Goal: Register for event/course

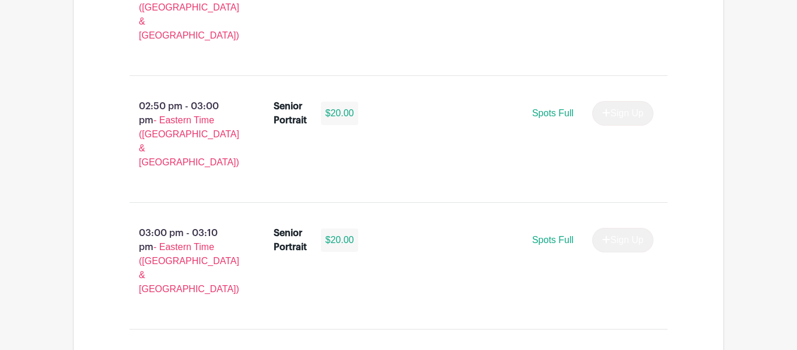
scroll to position [2237, 0]
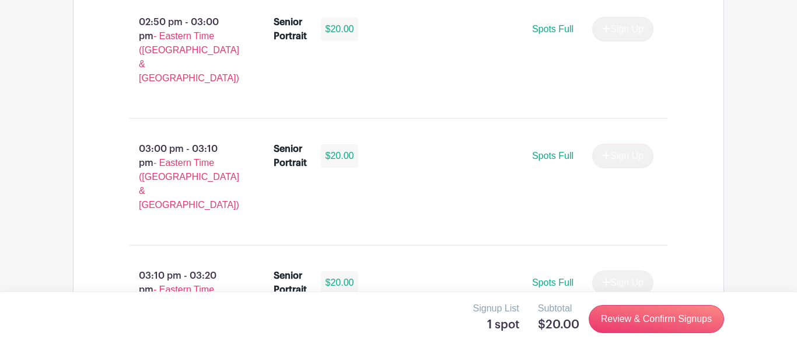
scroll to position [2323, 0]
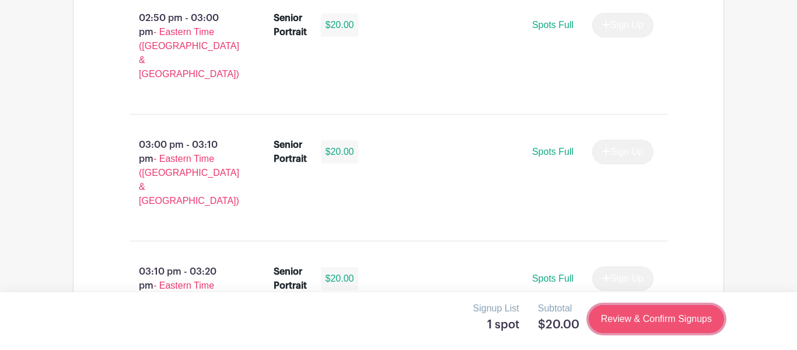
click at [628, 317] on link "Review & Confirm Signups" at bounding box center [656, 319] width 135 height 28
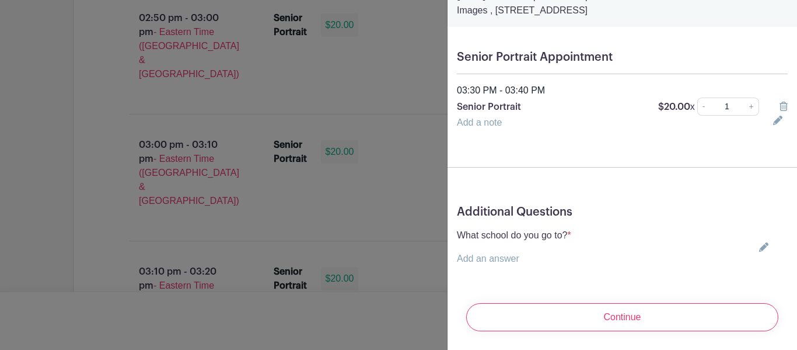
scroll to position [61, 0]
click at [764, 248] on icon at bounding box center [763, 246] width 9 height 9
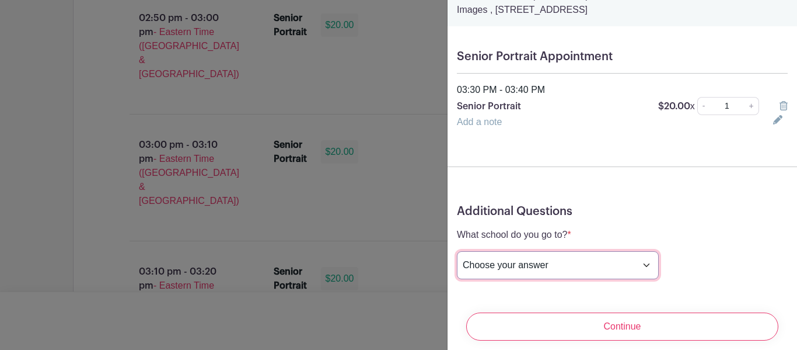
click at [546, 269] on select "Choose your answer [GEOGRAPHIC_DATA] High [PERSON_NAME] High [PERSON_NAME] High…" at bounding box center [558, 265] width 202 height 28
select select "3950"
click at [457, 251] on select "Choose your answer [GEOGRAPHIC_DATA] High [PERSON_NAME] High [PERSON_NAME] High…" at bounding box center [558, 265] width 202 height 28
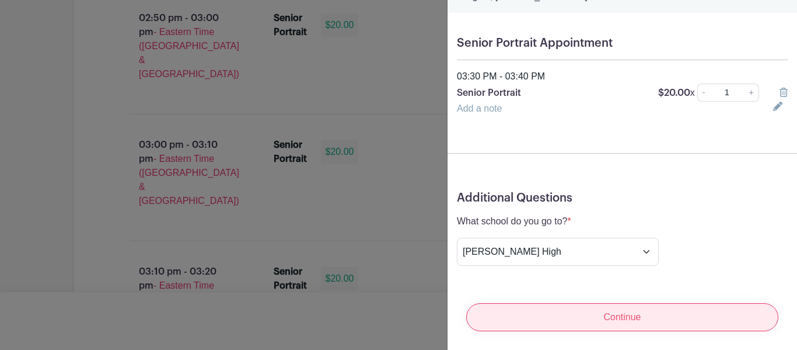
click at [555, 319] on input "Continue" at bounding box center [622, 317] width 312 height 28
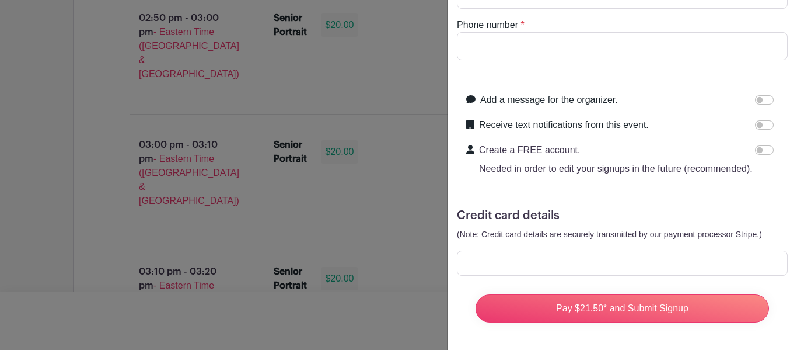
scroll to position [0, 0]
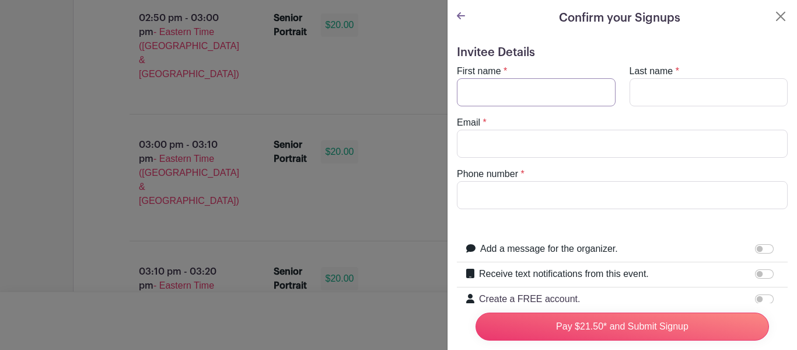
click at [551, 90] on input "First name" at bounding box center [536, 92] width 159 height 28
type input "Nathaly"
click at [654, 88] on input "Last name" at bounding box center [709, 92] width 159 height 28
type input "[PERSON_NAME] [PERSON_NAME]"
click at [647, 146] on input "Email" at bounding box center [622, 144] width 331 height 28
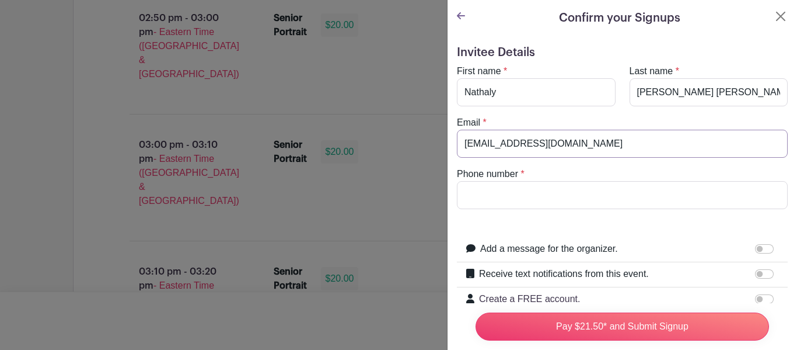
type input "[EMAIL_ADDRESS][DOMAIN_NAME]"
click at [635, 194] on input "Phone number" at bounding box center [622, 195] width 331 height 28
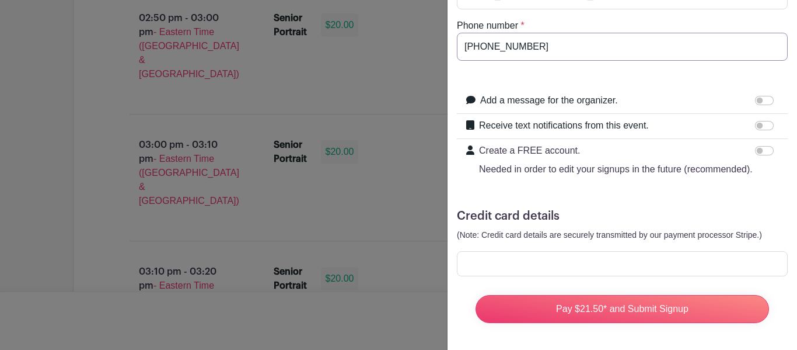
scroll to position [149, 0]
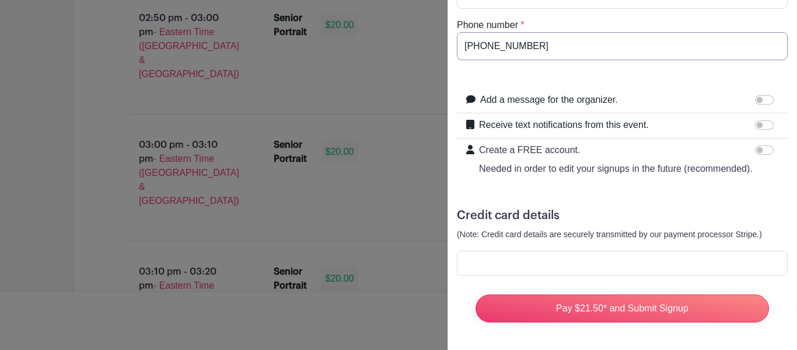
type input "[PHONE_NUMBER]"
click at [572, 250] on div at bounding box center [622, 262] width 331 height 25
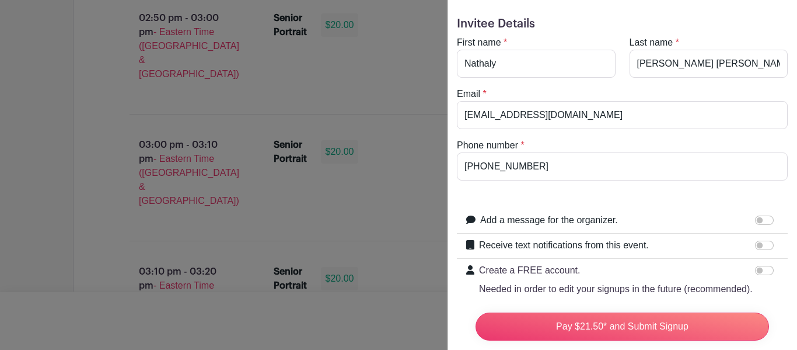
scroll to position [0, 0]
